Goal: Ask a question: Seek information or help from site administrators or community

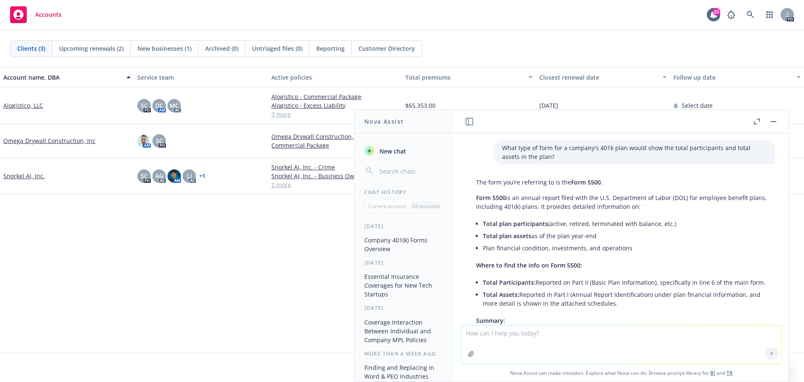
scroll to position [897, 0]
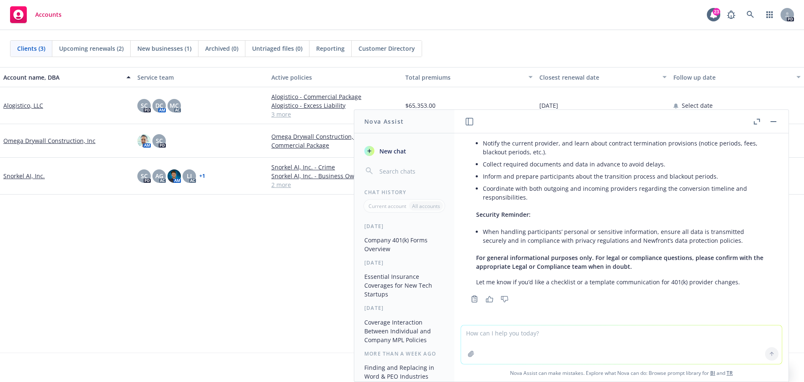
click at [514, 332] on textarea at bounding box center [621, 344] width 321 height 39
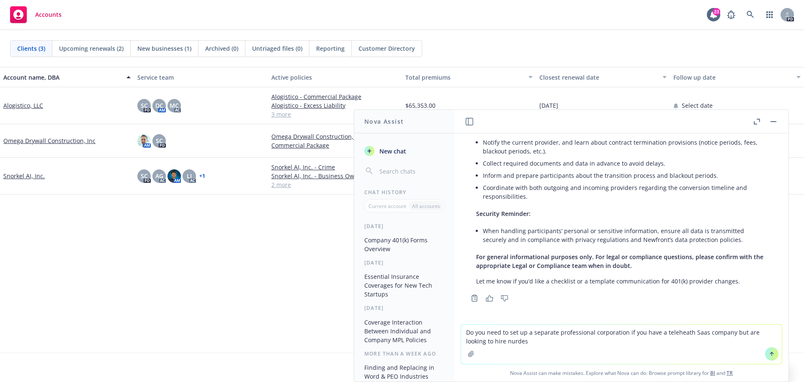
type textarea "Do you need to set up a separate professional corporation if you have a telehea…"
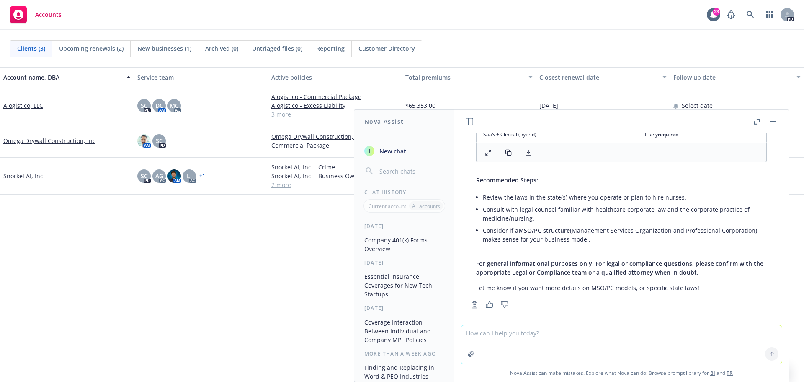
scroll to position [1409, 0]
